Goal: Task Accomplishment & Management: Complete application form

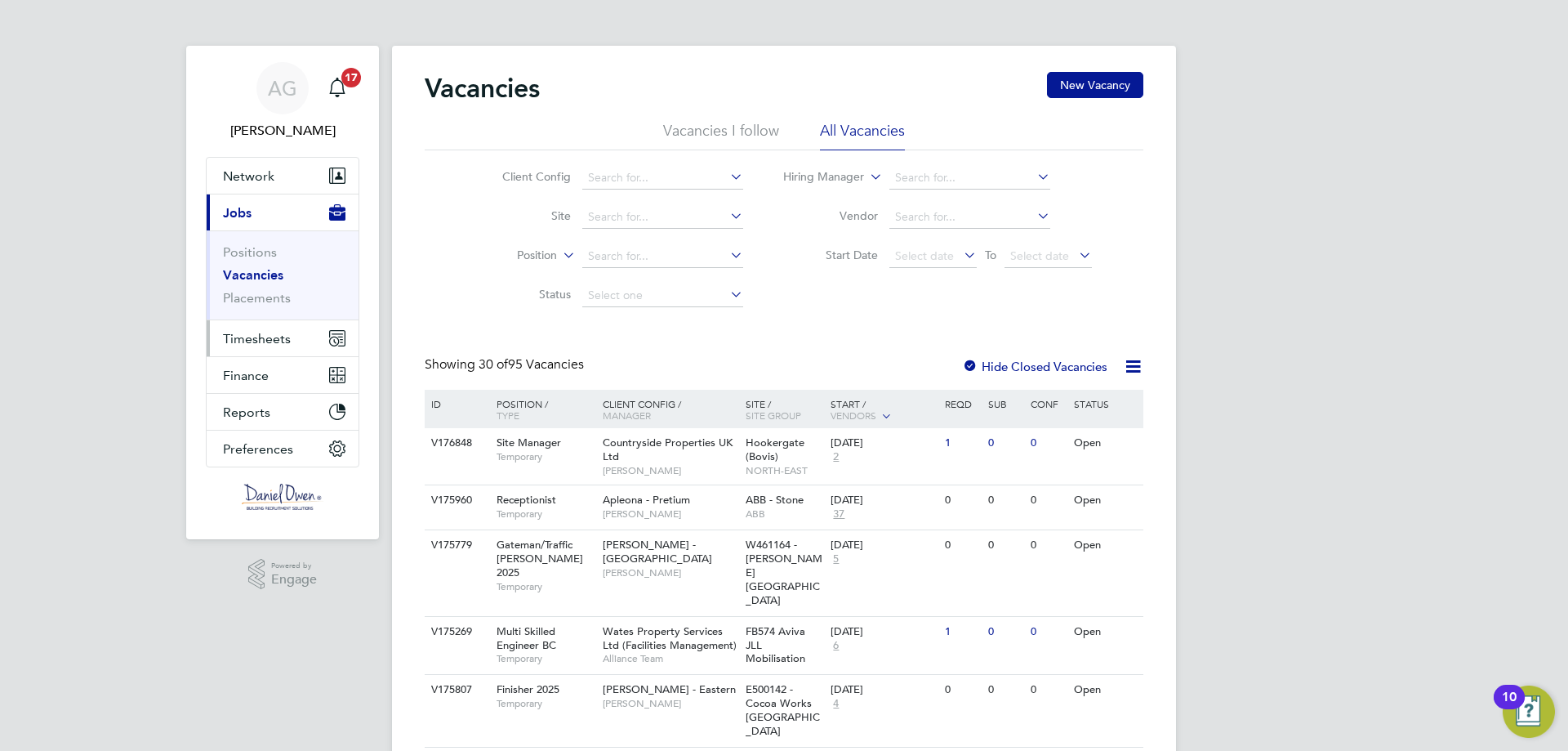
drag, startPoint x: 228, startPoint y: 342, endPoint x: 234, endPoint y: 352, distance: 11.7
click at [229, 342] on span "Timesheets" at bounding box center [256, 338] width 68 height 15
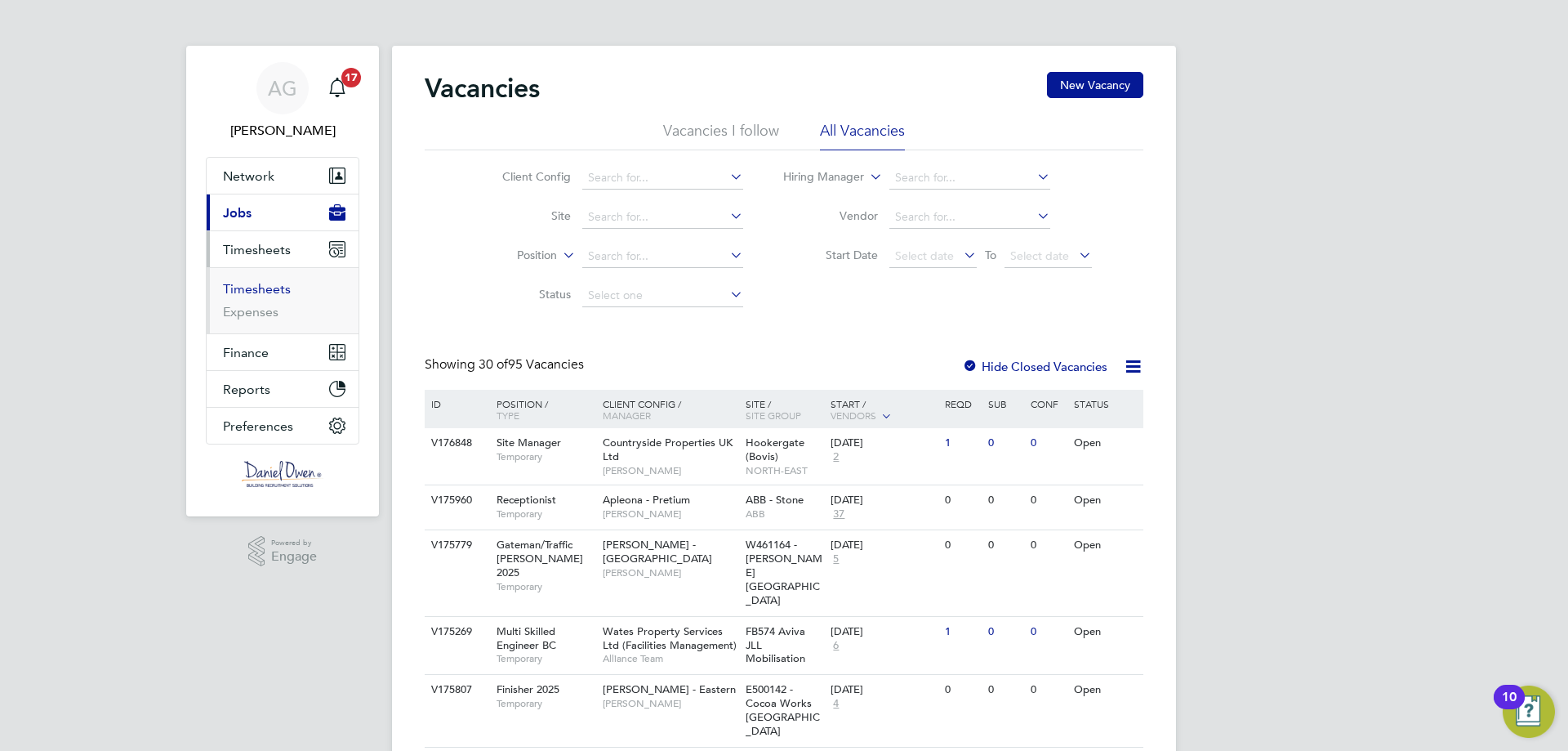
click at [269, 288] on link "Timesheets" at bounding box center [256, 288] width 68 height 15
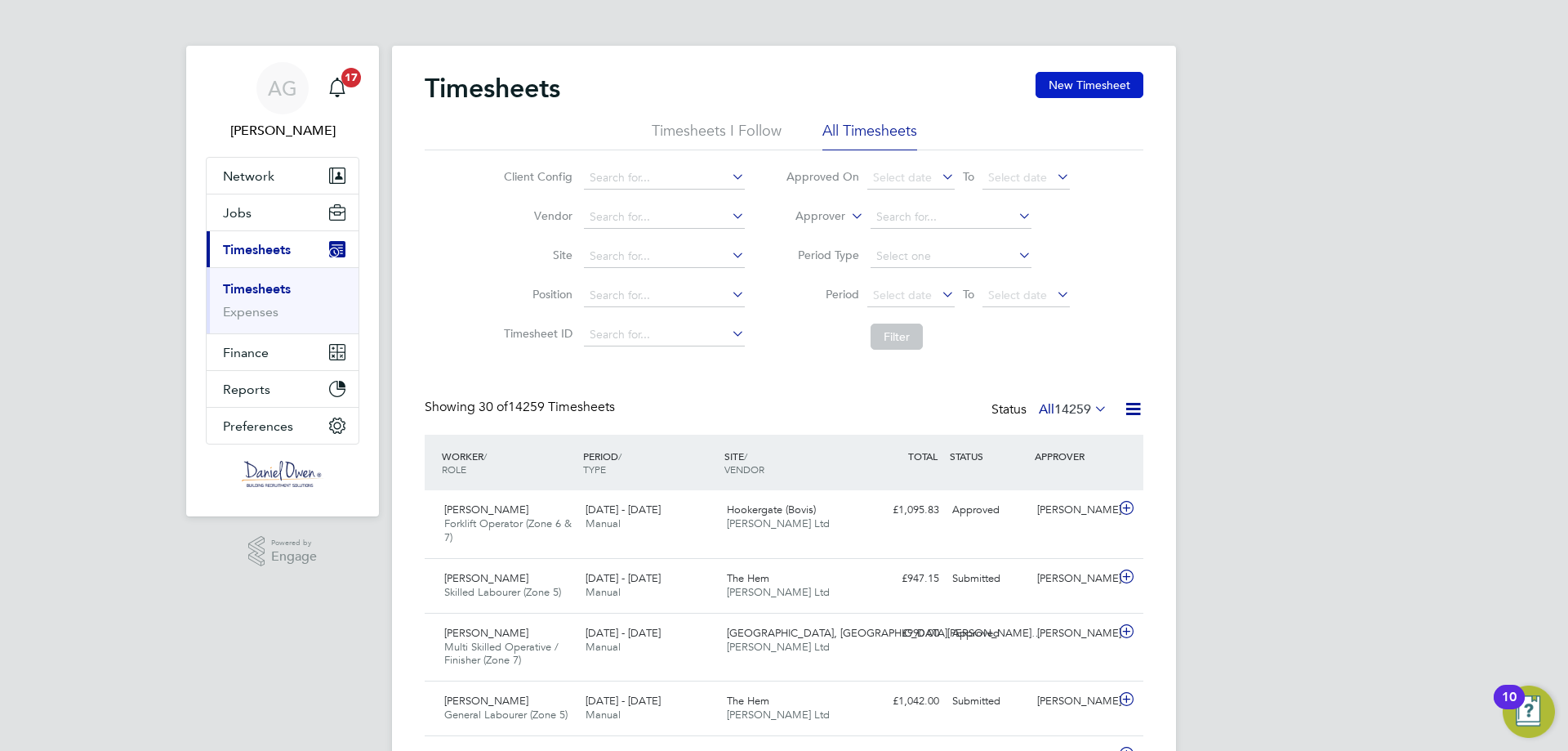
click at [1081, 84] on button "New Timesheet" at bounding box center [1089, 85] width 108 height 26
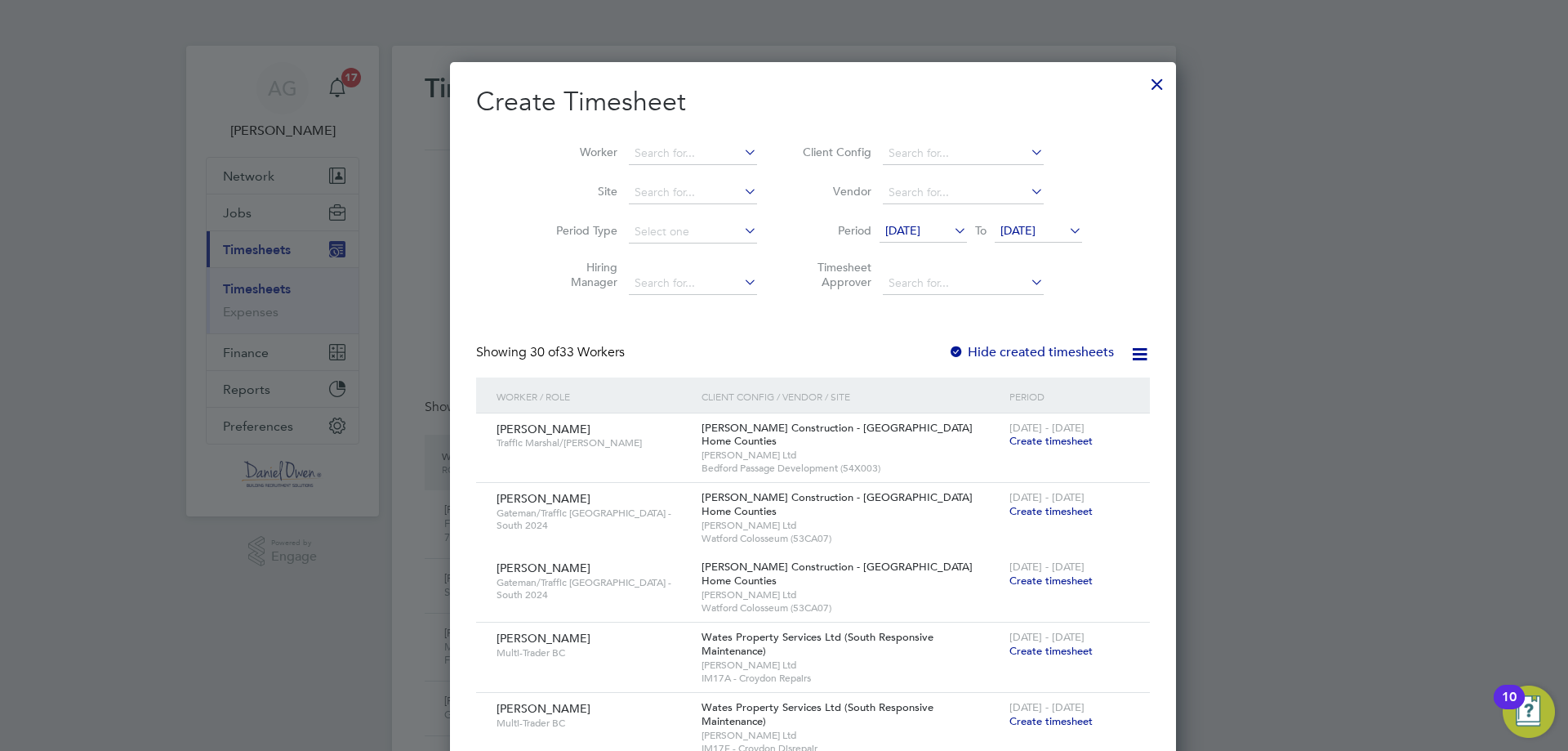
click at [1015, 237] on span "[DATE]" at bounding box center [1017, 230] width 35 height 14
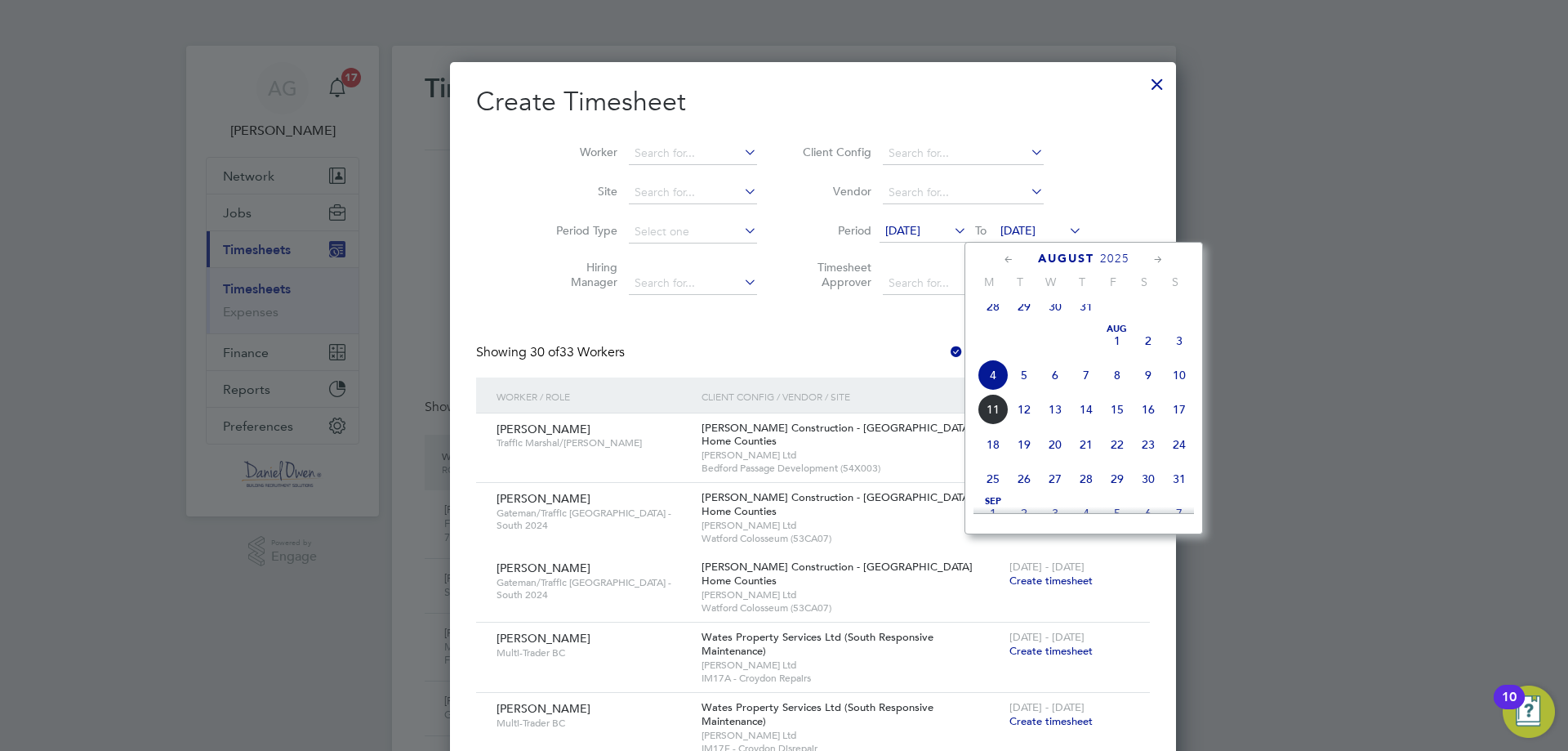
drag, startPoint x: 1000, startPoint y: 425, endPoint x: 807, endPoint y: 255, distance: 257.2
click at [1000, 424] on span "11" at bounding box center [993, 409] width 31 height 31
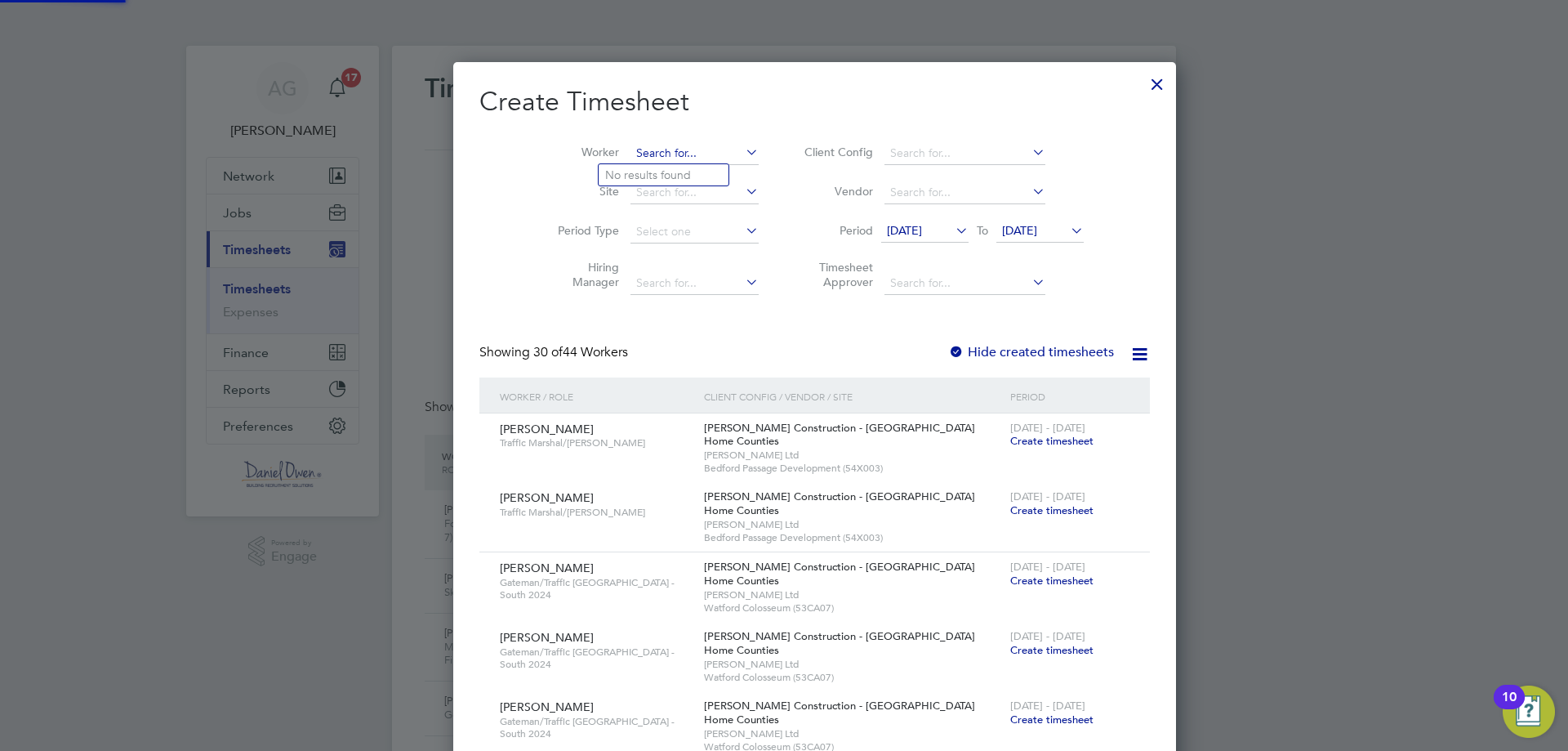
click at [647, 151] on input at bounding box center [695, 153] width 128 height 23
click at [653, 191] on li "[DATE] Akhayere" at bounding box center [663, 197] width 130 height 22
type input "[DATE] Akhayere"
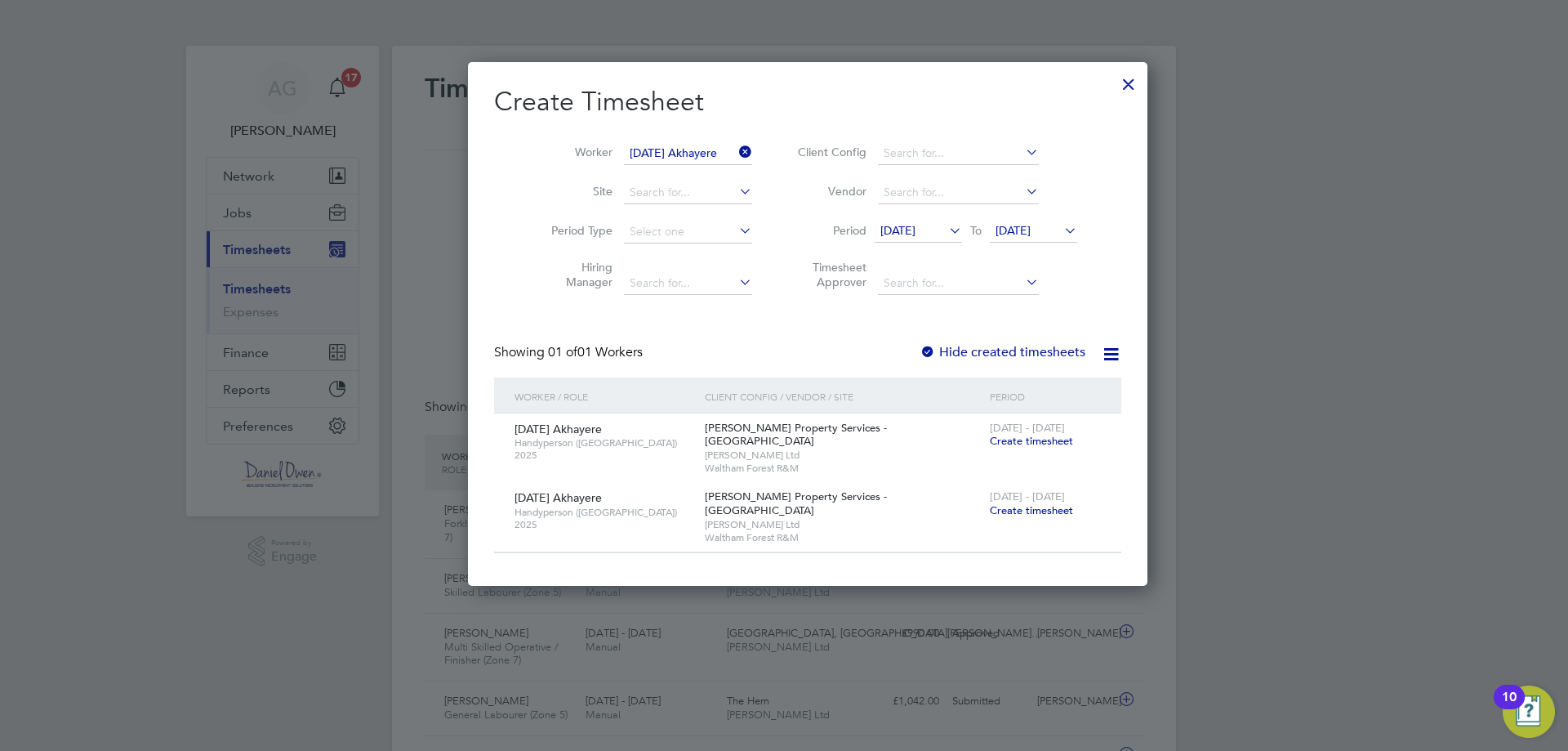
click at [990, 444] on span "Create timesheet" at bounding box center [1032, 440] width 83 height 14
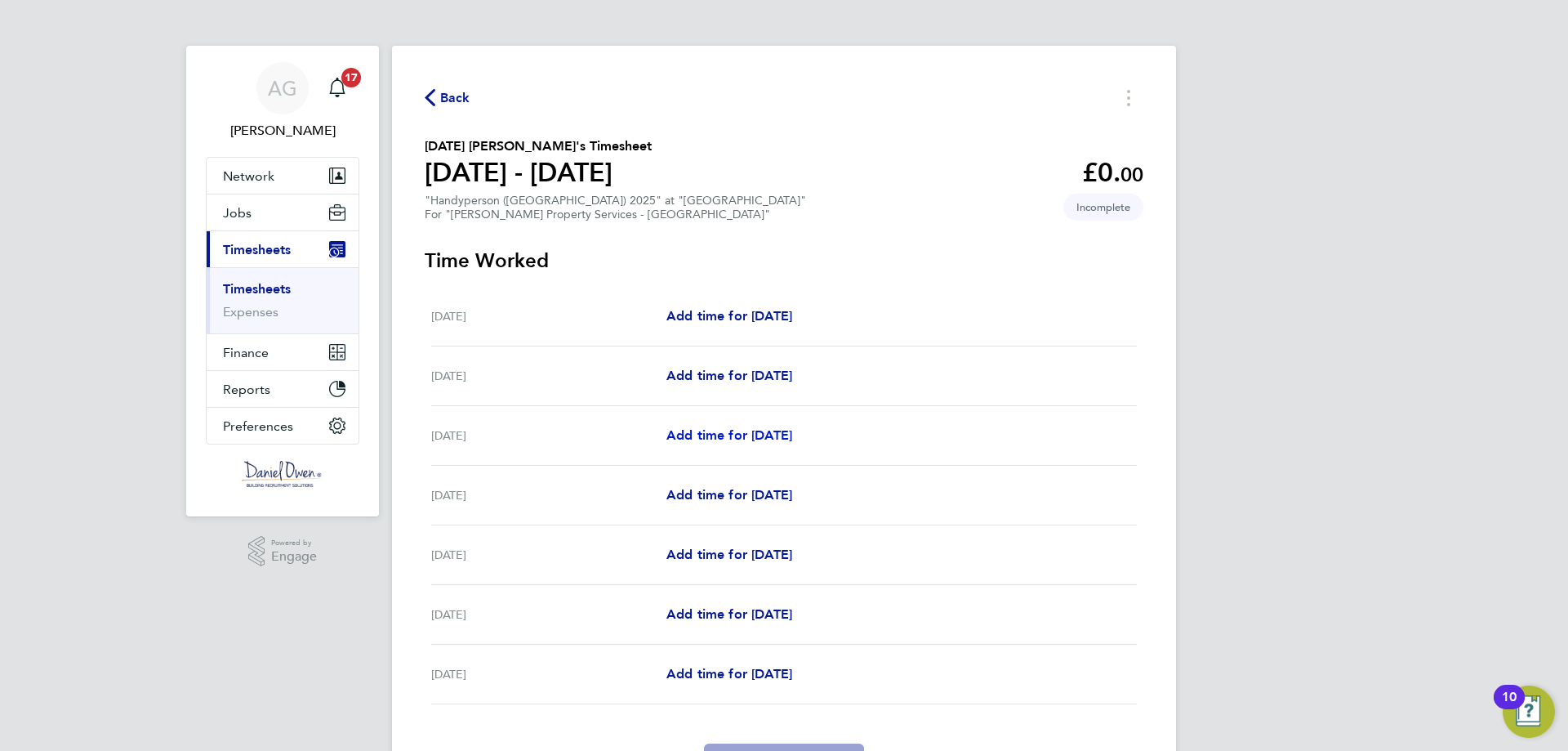
click at [713, 439] on span "Add time for [DATE]" at bounding box center [730, 435] width 126 height 15
select select "60"
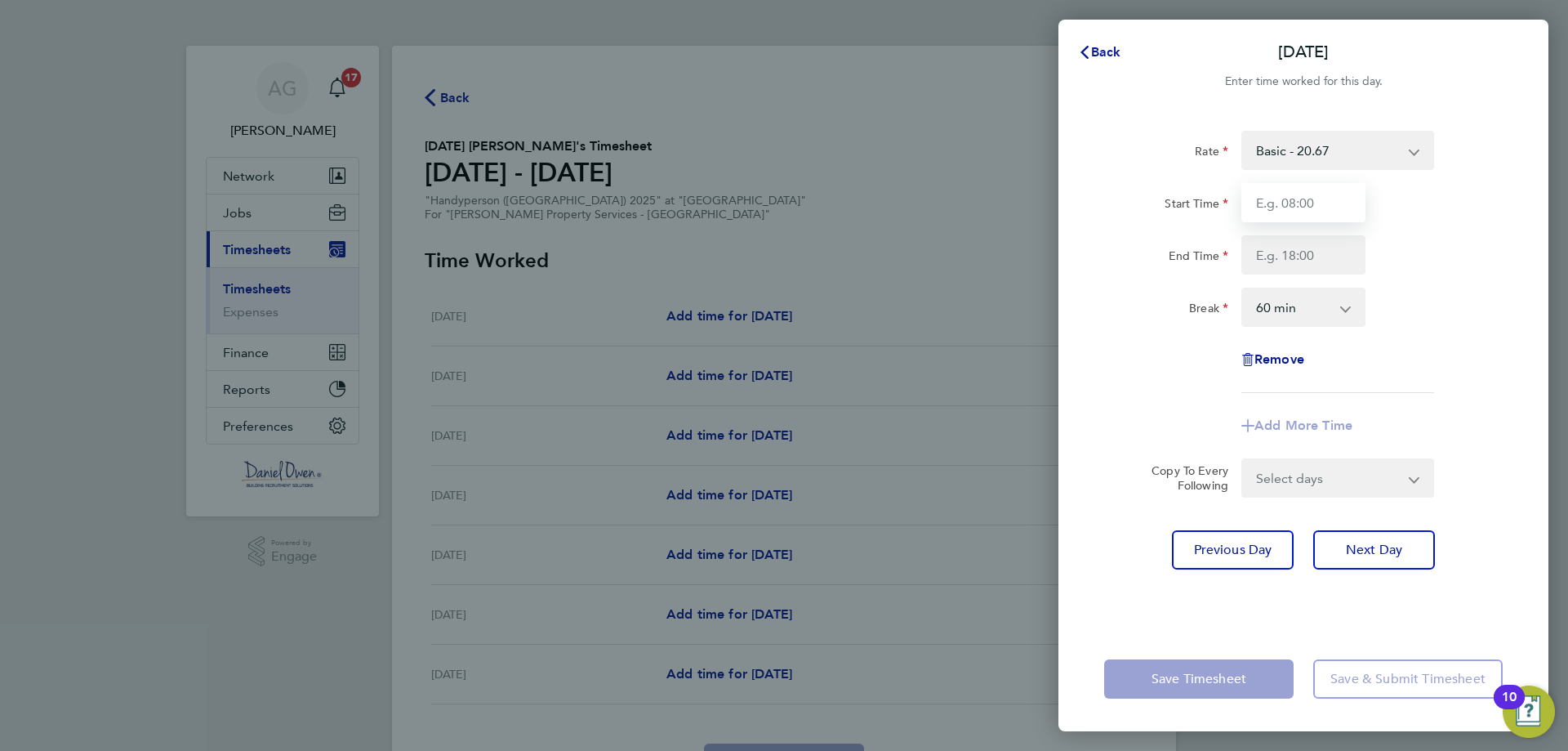
click at [1257, 199] on input "Start Time" at bounding box center [1304, 203] width 124 height 40
type input "08:00"
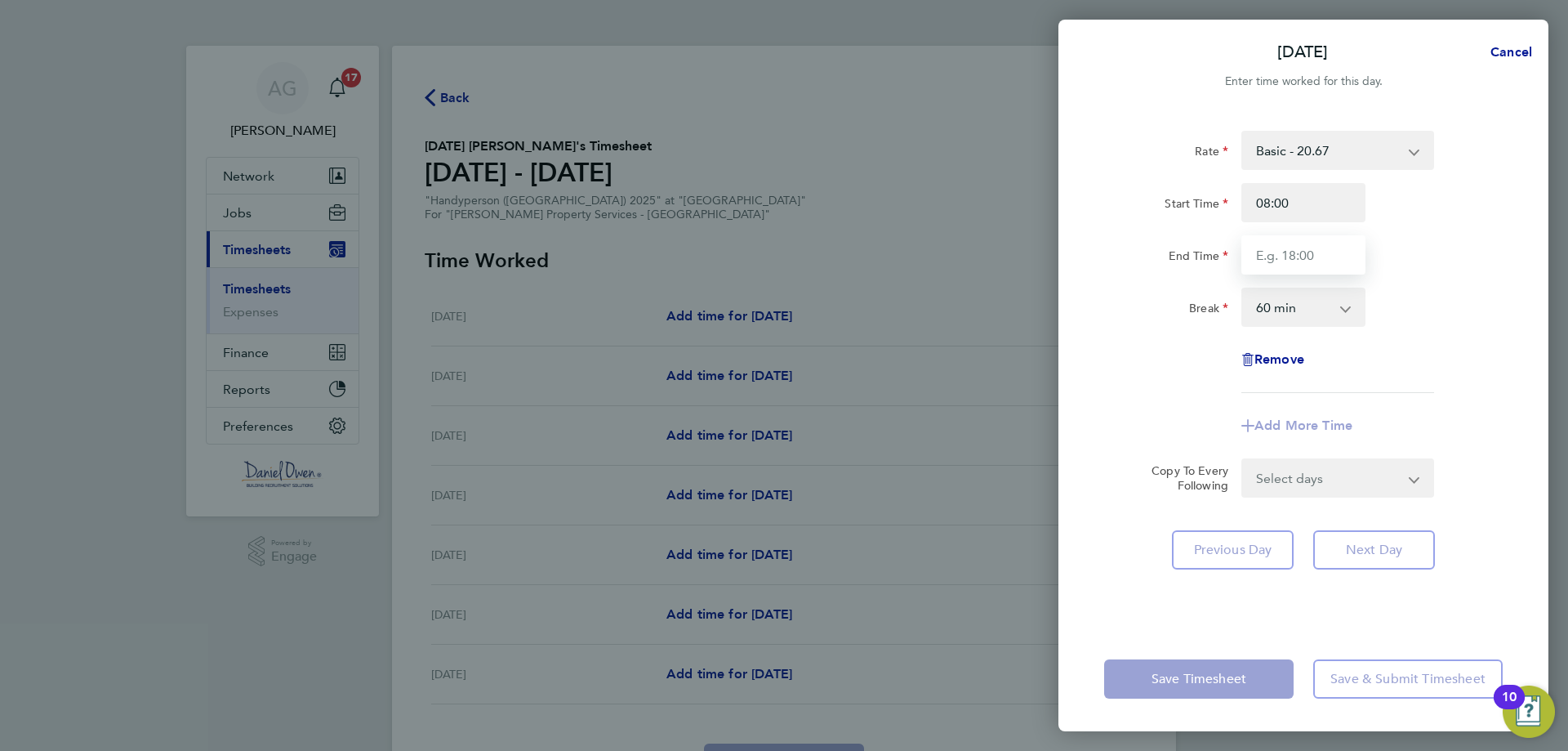
click at [1307, 255] on input "End Time" at bounding box center [1304, 255] width 124 height 40
type input "17:00"
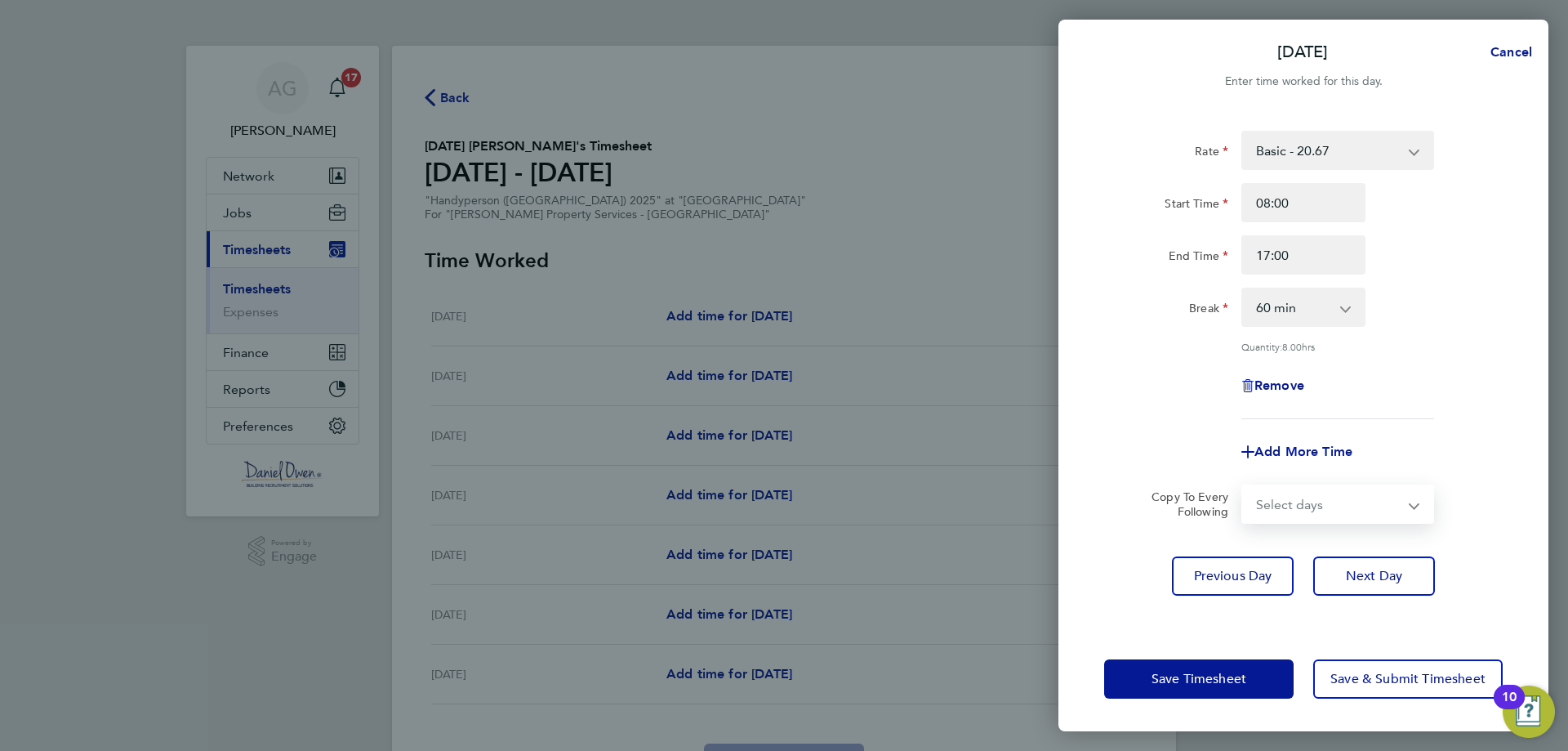
click at [1357, 495] on select "Select days Day [DATE] [DATE] [DATE] [DATE]" at bounding box center [1329, 504] width 171 height 36
select select "DAY"
click at [1244, 486] on select "Select days Day [DATE] [DATE] [DATE] [DATE]" at bounding box center [1329, 504] width 171 height 36
select select "[DATE]"
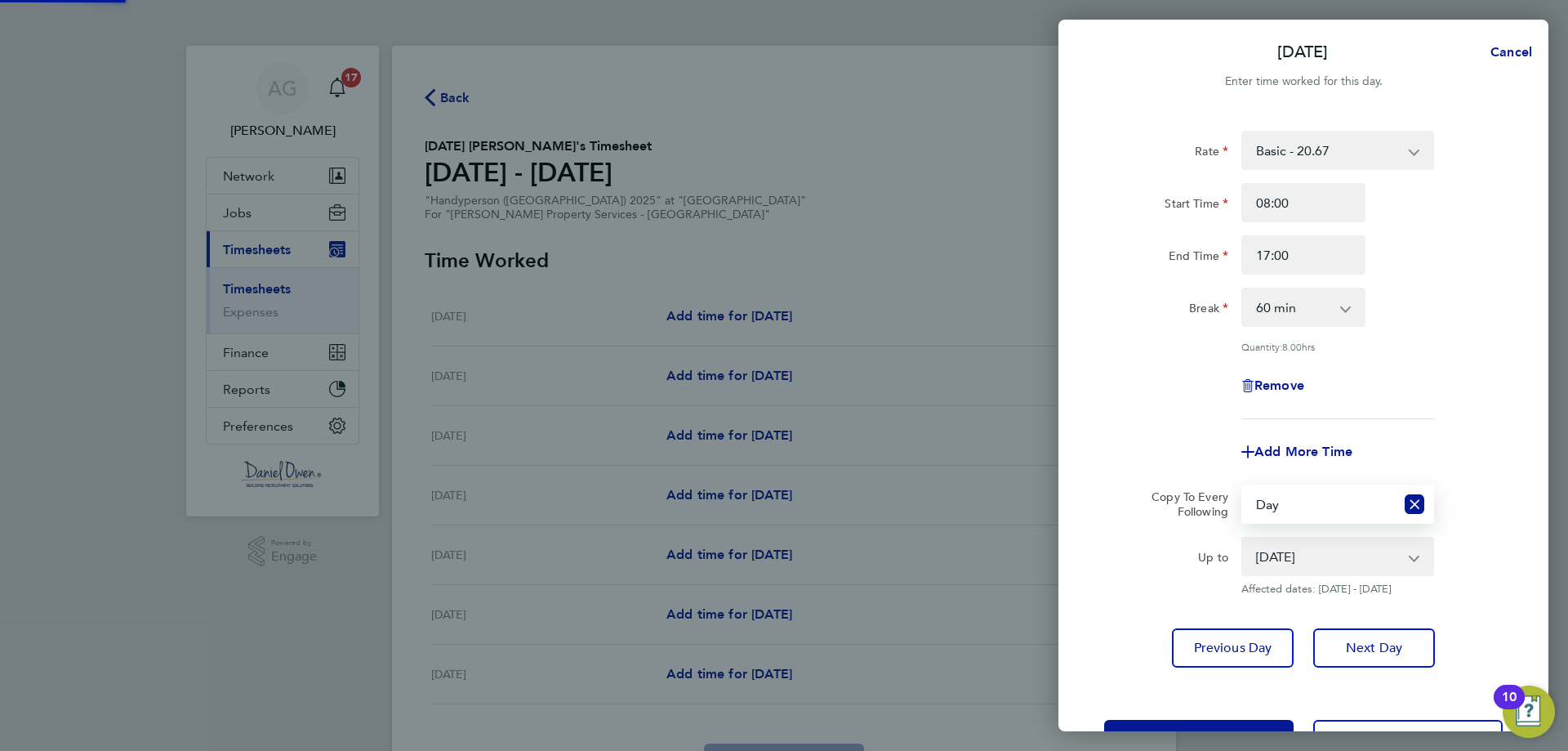
click at [1419, 442] on div "Add More Time" at bounding box center [1303, 453] width 412 height 40
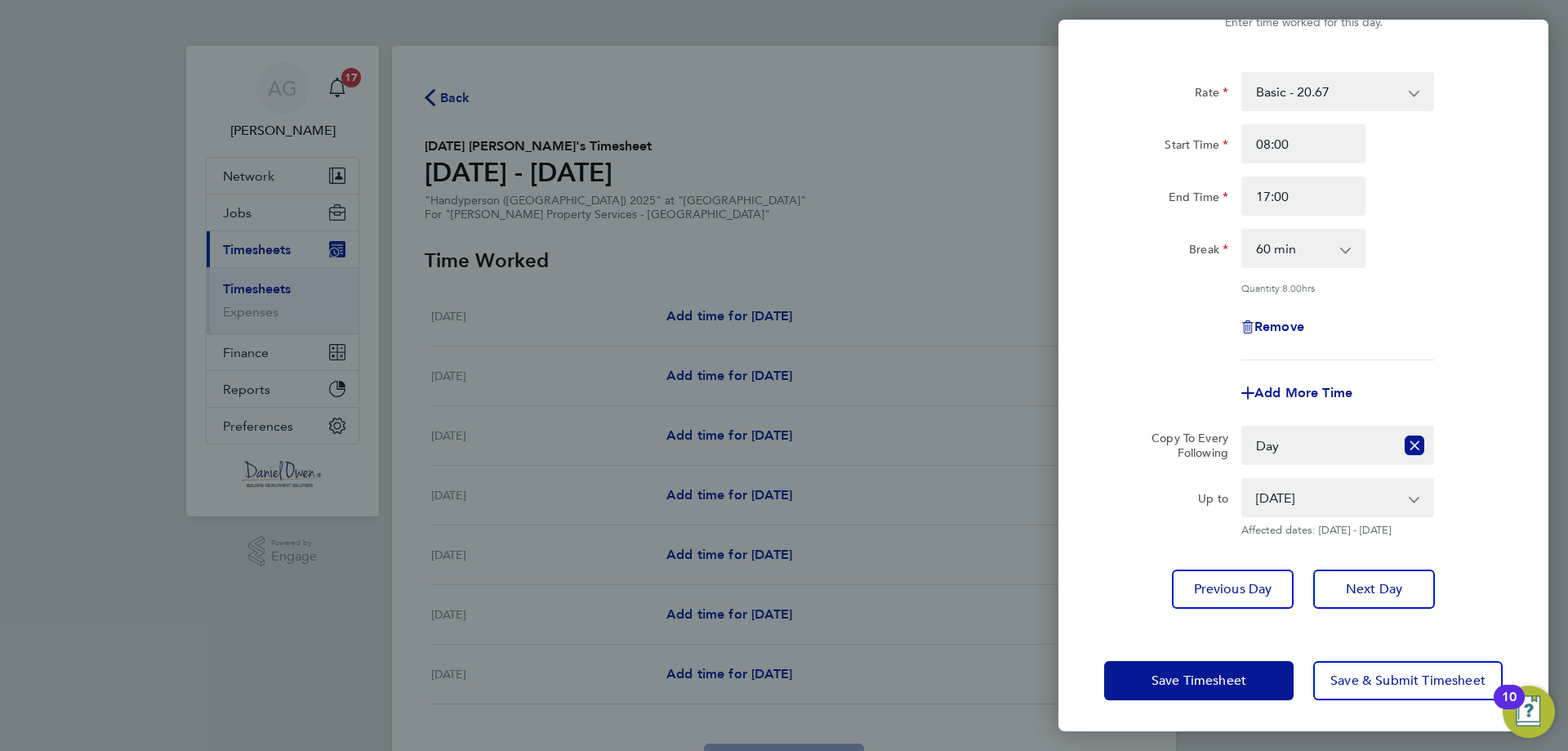
click at [1207, 700] on div "Save Timesheet Save & Submit Timesheet" at bounding box center [1304, 681] width 490 height 105
drag, startPoint x: 1204, startPoint y: 686, endPoint x: 1199, endPoint y: 666, distance: 20.6
click at [1204, 685] on span "Save Timesheet" at bounding box center [1199, 681] width 95 height 16
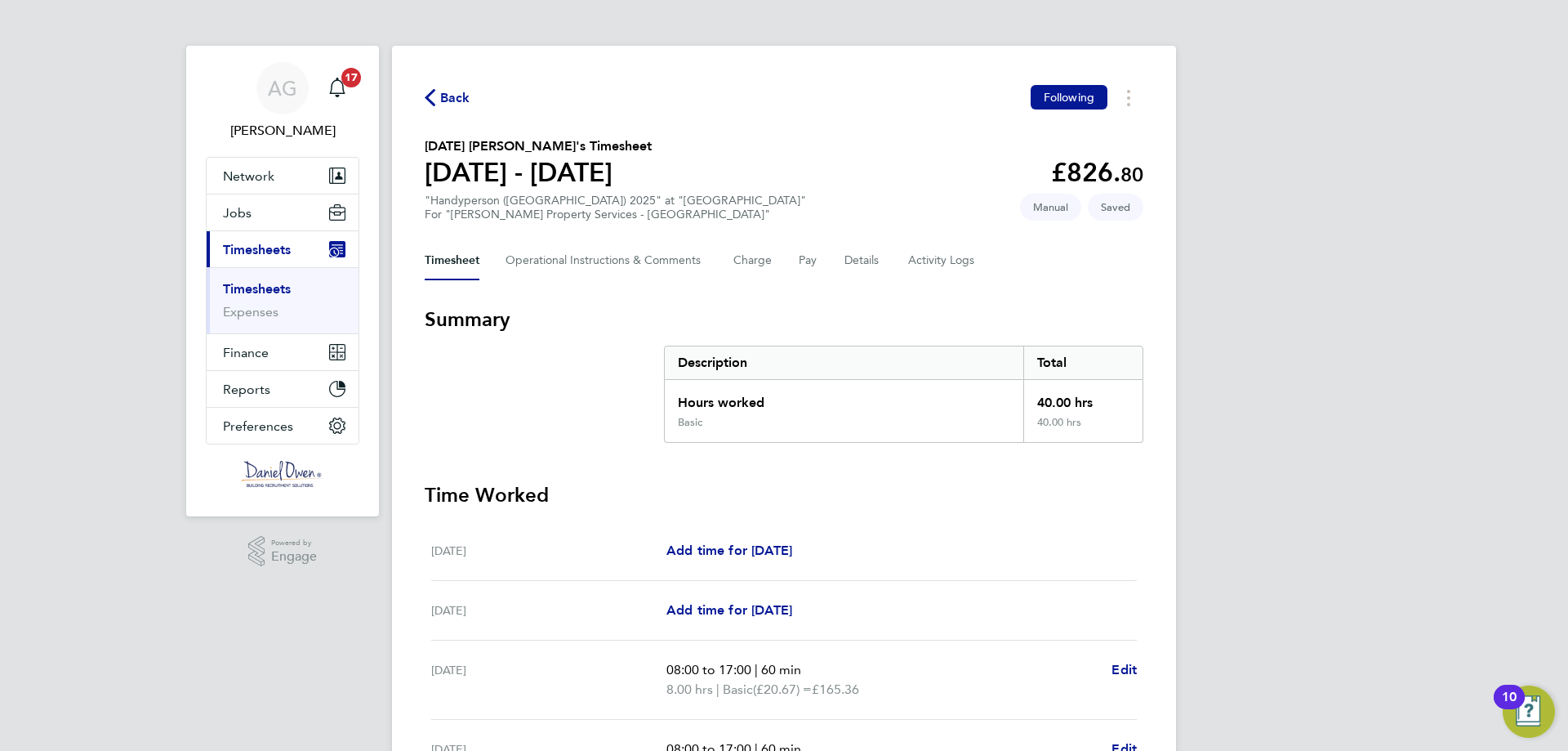
click at [1299, 384] on div "AG [PERSON_NAME] Notifications 17 Applications: Network Team Members Businesses…" at bounding box center [784, 591] width 1568 height 1181
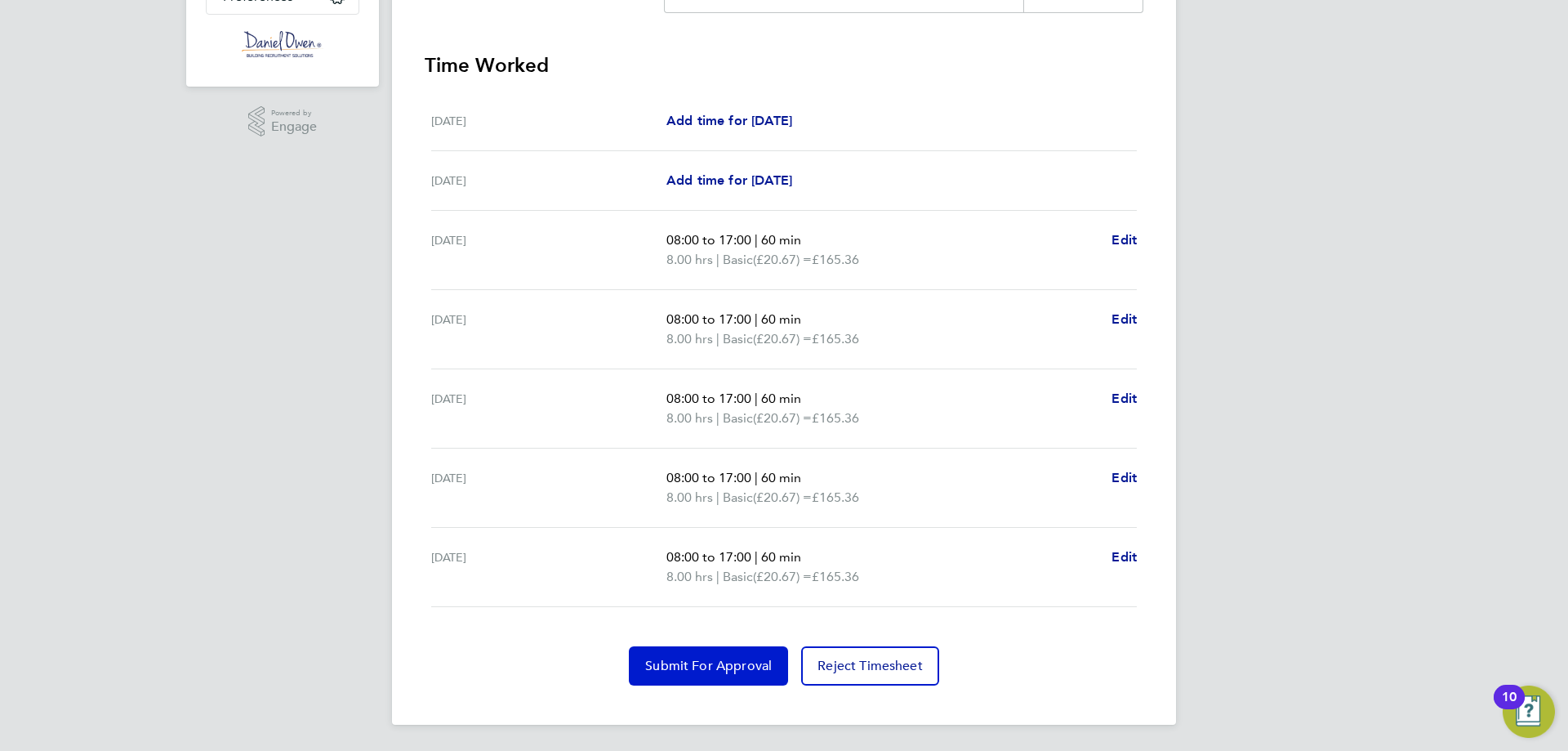
click at [731, 650] on button "Submit For Approval" at bounding box center [708, 666] width 160 height 40
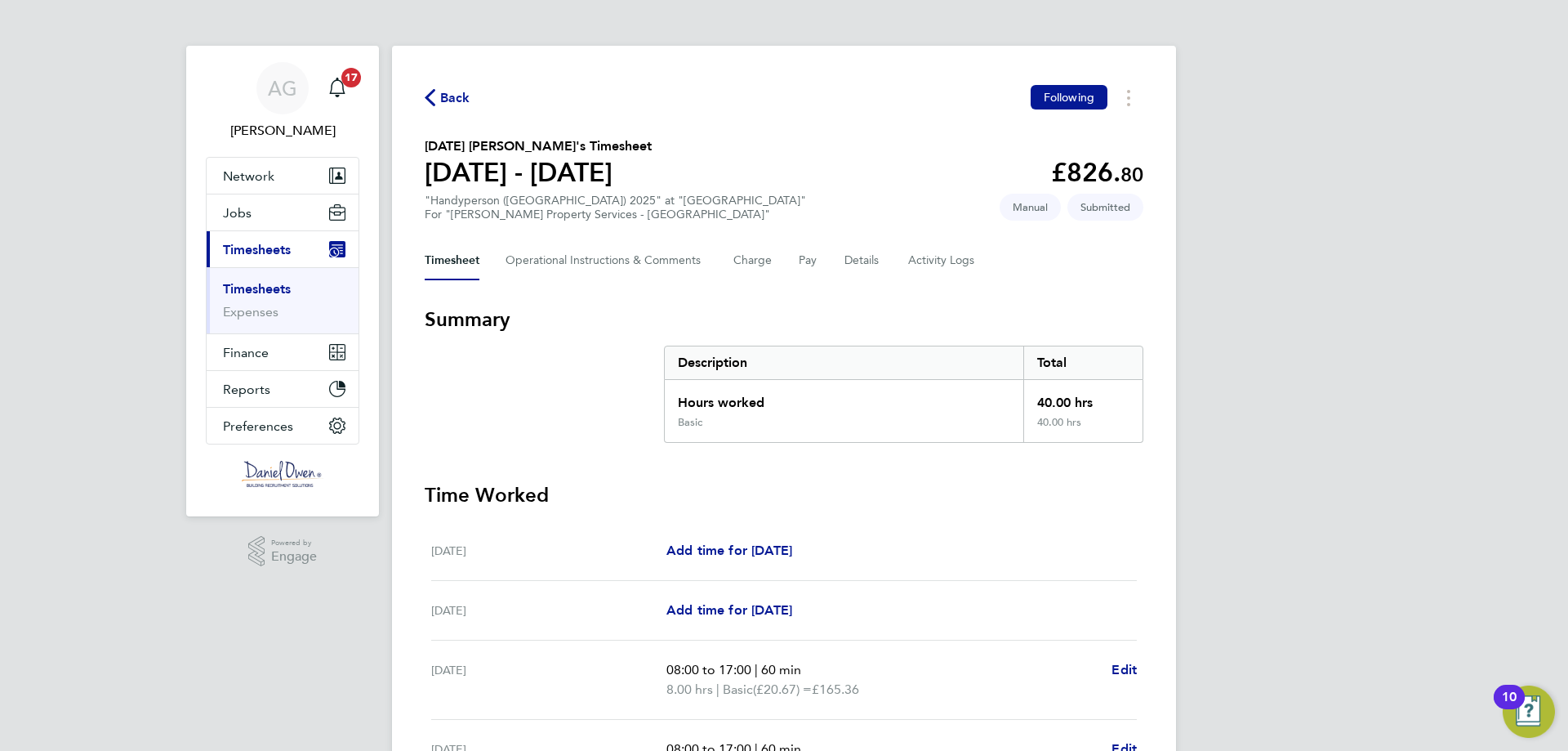
click at [439, 100] on span "Back" at bounding box center [447, 96] width 46 height 15
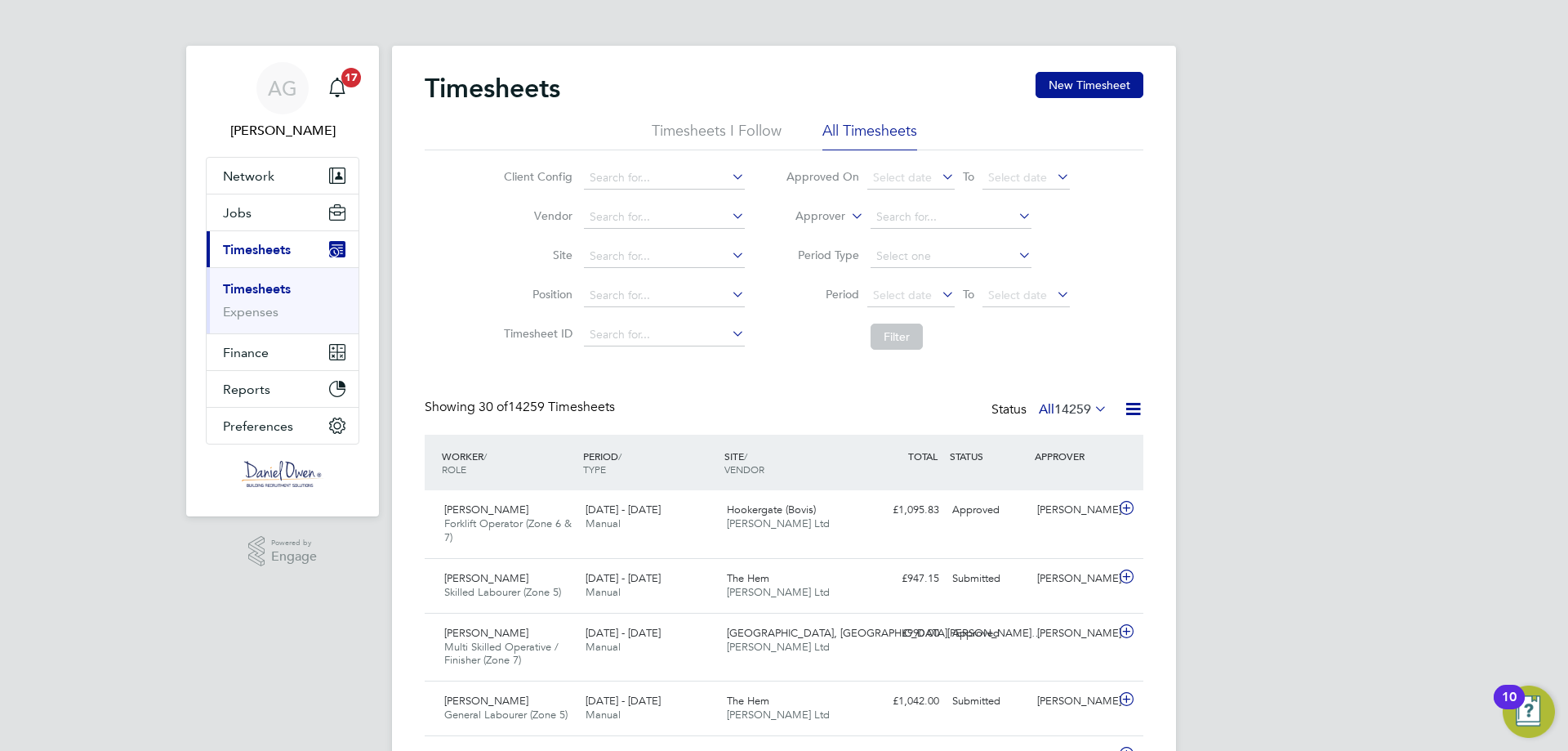
click at [1064, 417] on span "14259" at bounding box center [1072, 409] width 37 height 16
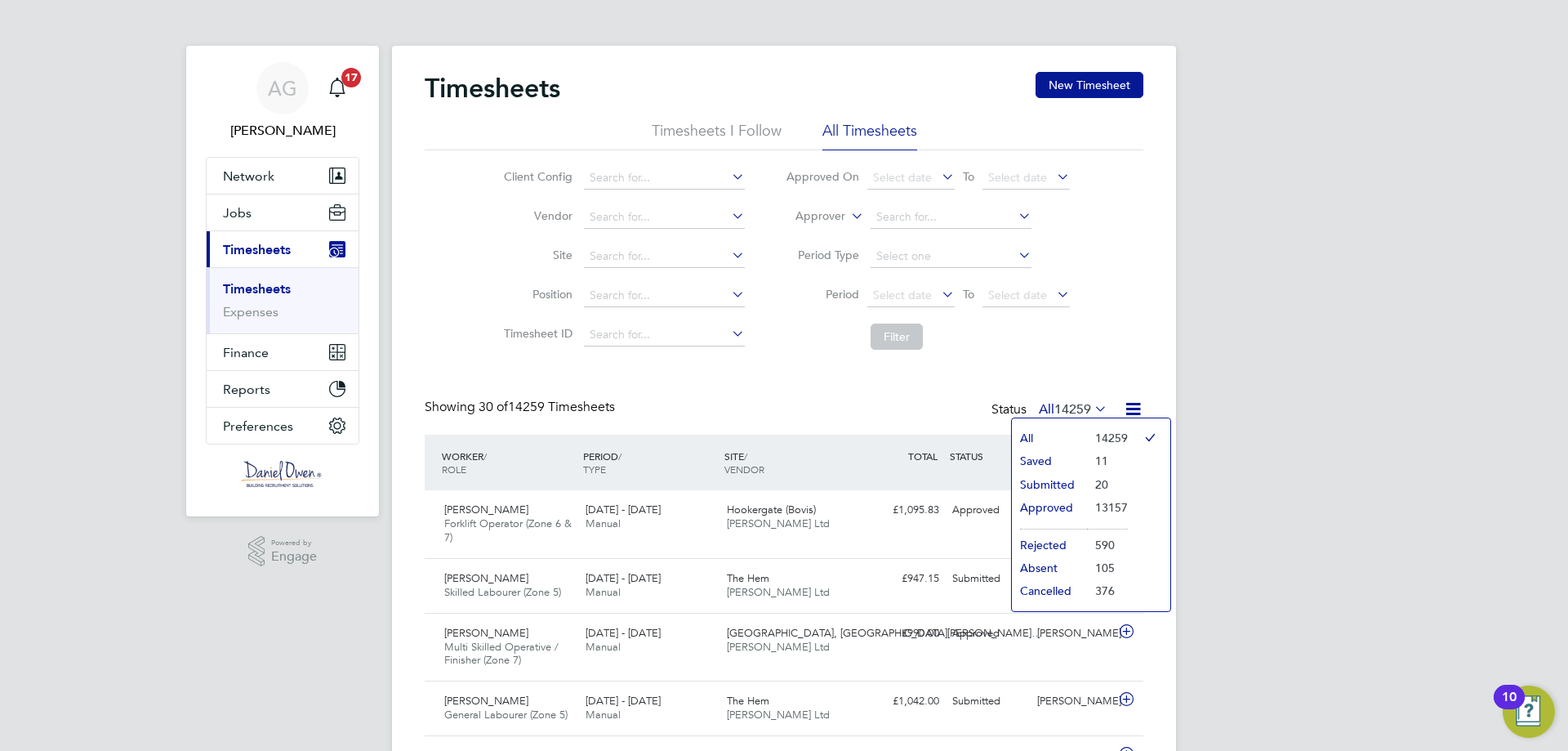
click at [1063, 481] on li "Submitted" at bounding box center [1049, 484] width 75 height 23
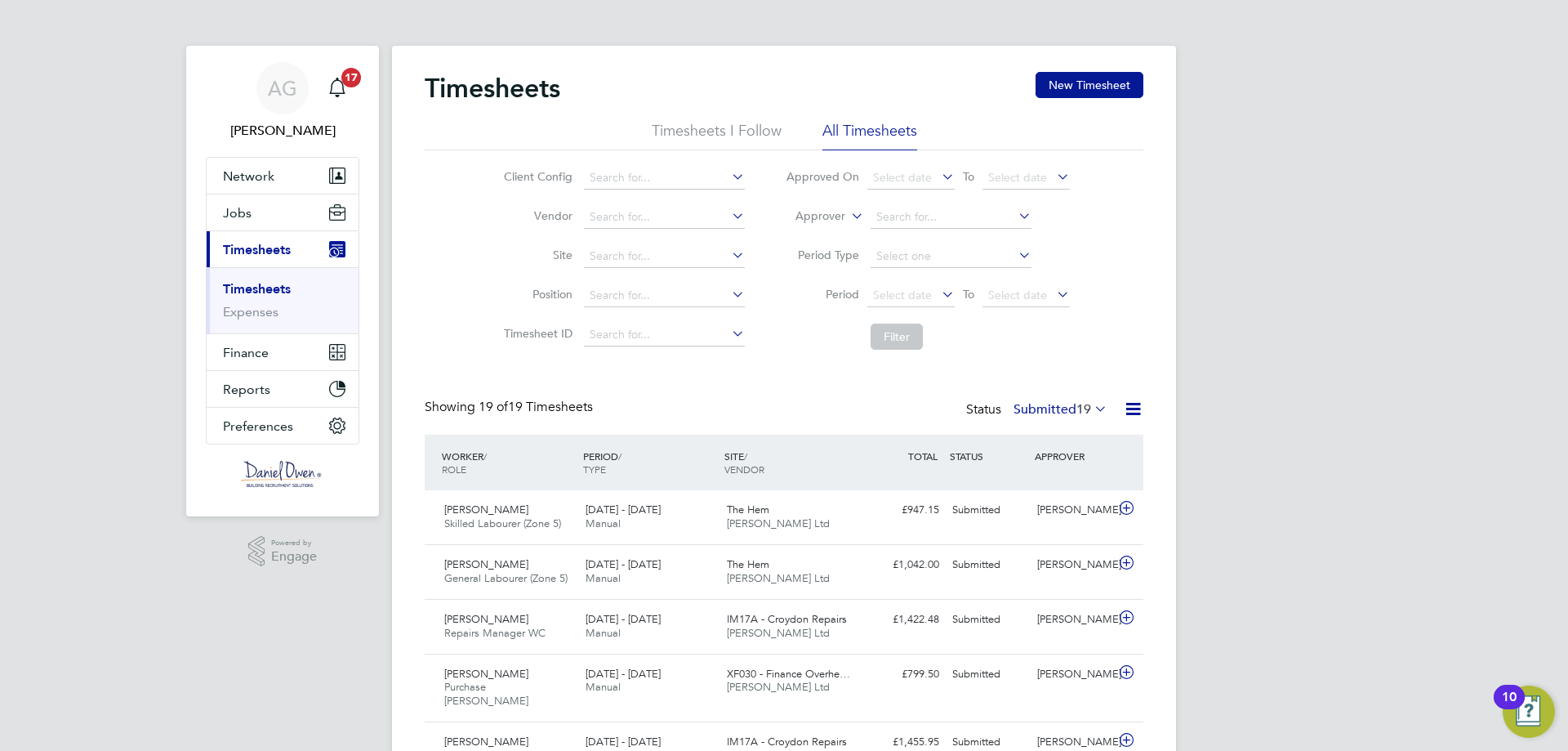
click at [848, 215] on icon at bounding box center [848, 212] width 0 height 14
click at [820, 230] on li "Worker" at bounding box center [805, 235] width 81 height 22
click at [897, 217] on input at bounding box center [951, 216] width 161 height 23
click at [962, 256] on li "[DATE] Akhayere" at bounding box center [951, 261] width 162 height 22
type input "[DATE] Akhayere"
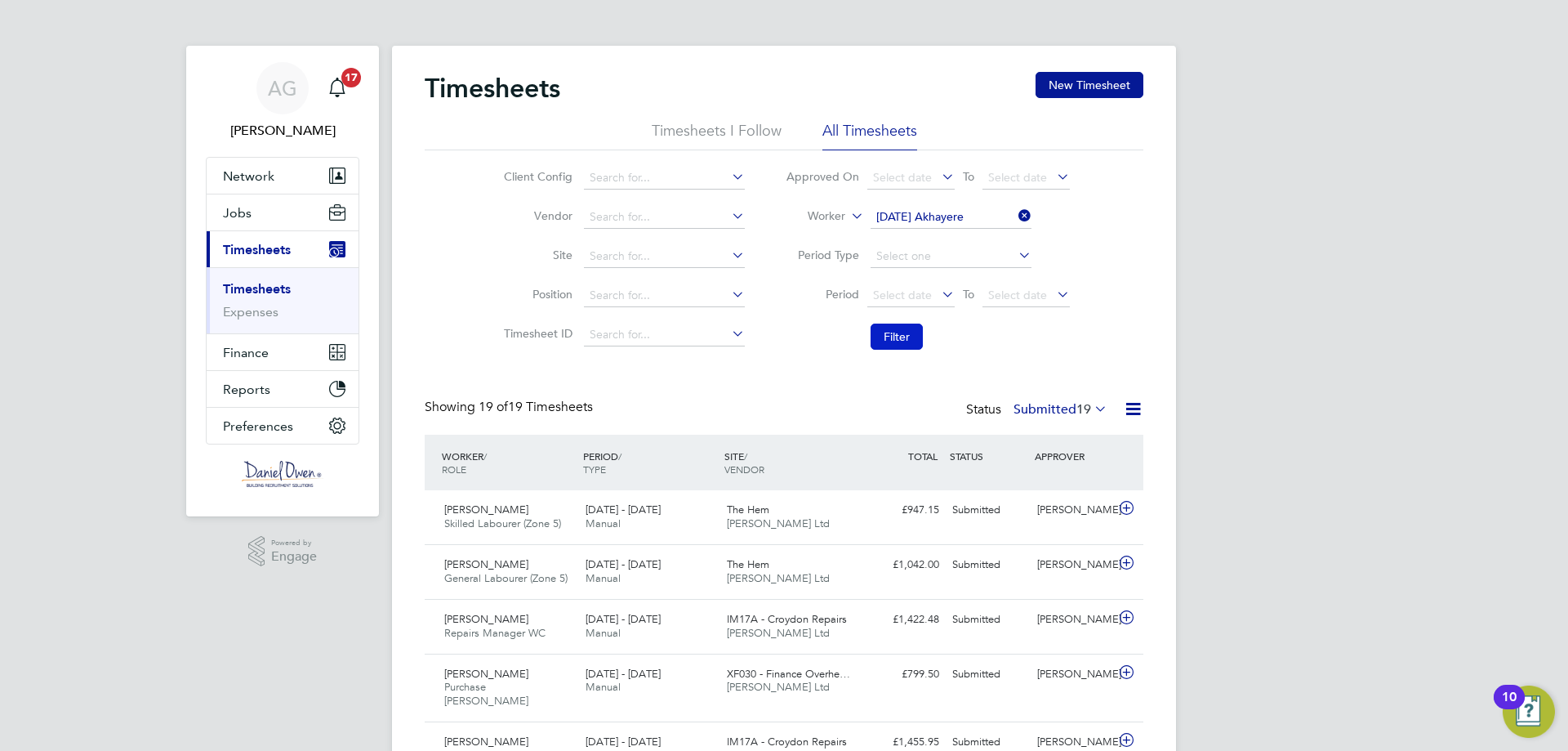
click at [886, 345] on button "Filter" at bounding box center [897, 336] width 52 height 26
